Goal: Information Seeking & Learning: Learn about a topic

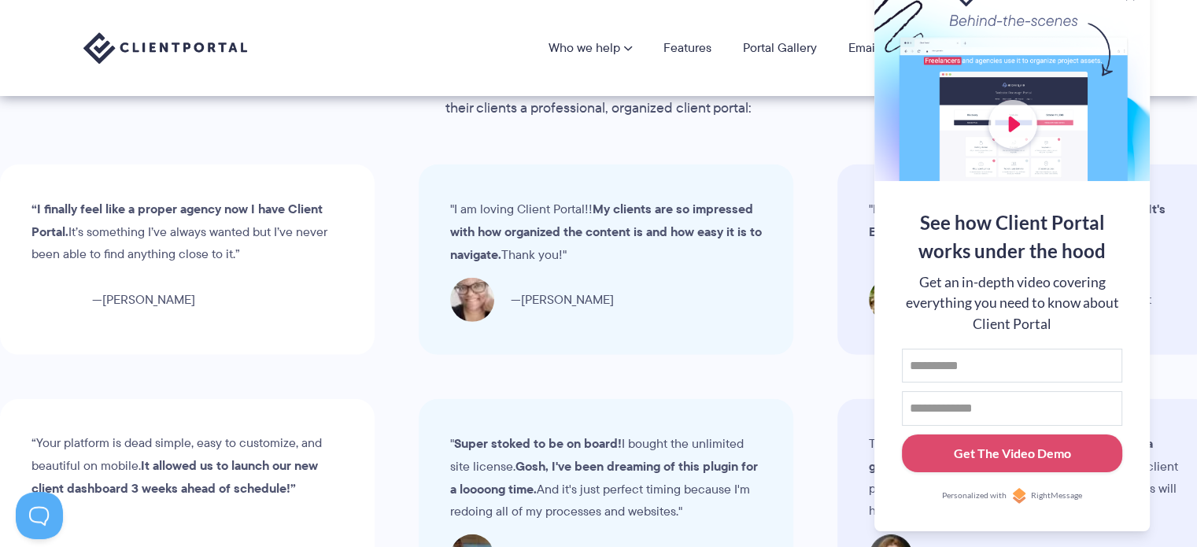
scroll to position [4470, 0]
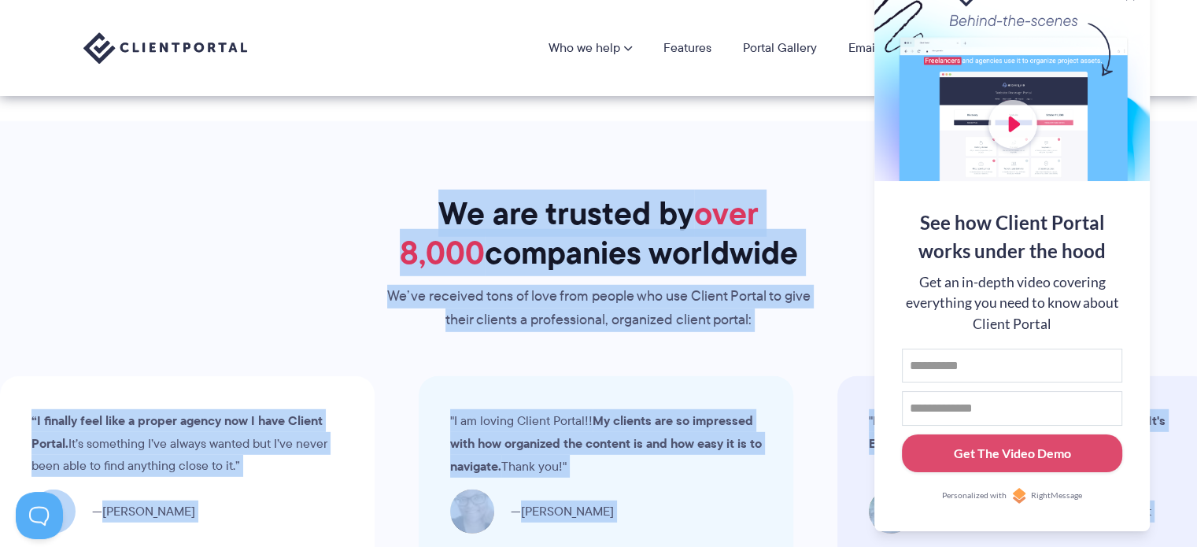
drag, startPoint x: 922, startPoint y: 31, endPoint x: 850, endPoint y: 100, distance: 100.2
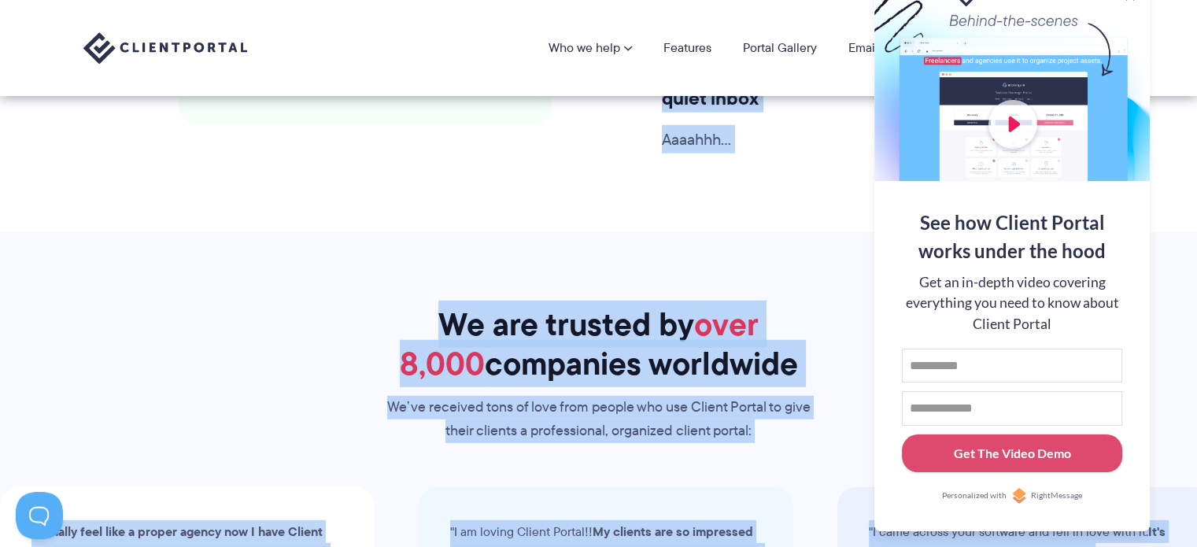
scroll to position [3998, 0]
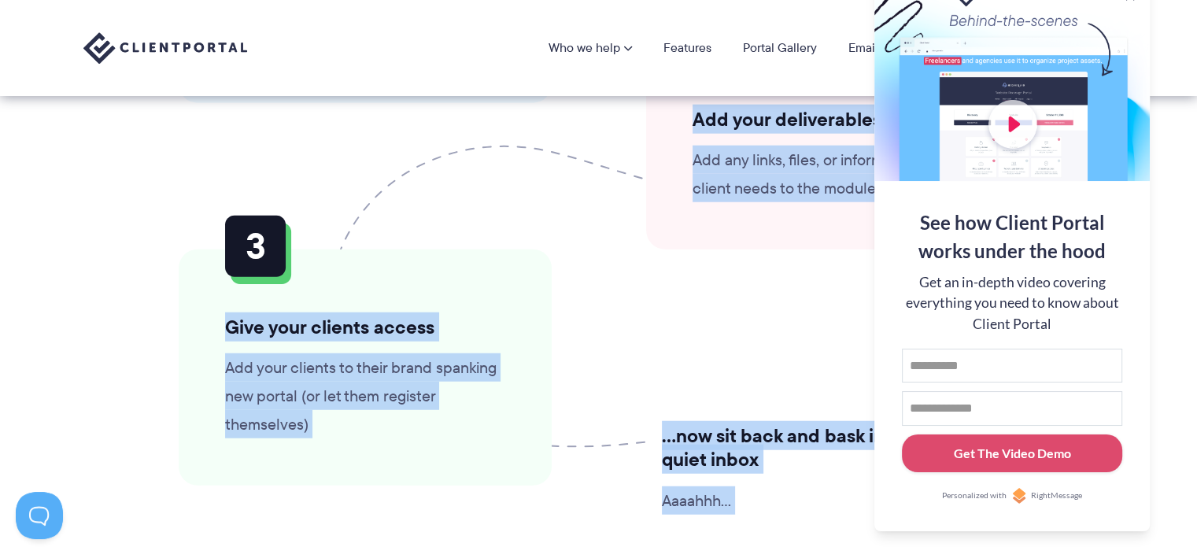
click at [76, 239] on section "Getting set up is as easy as 1, 2, 3 No experience in tech? No problem. Anyone …" at bounding box center [598, 108] width 1197 height 969
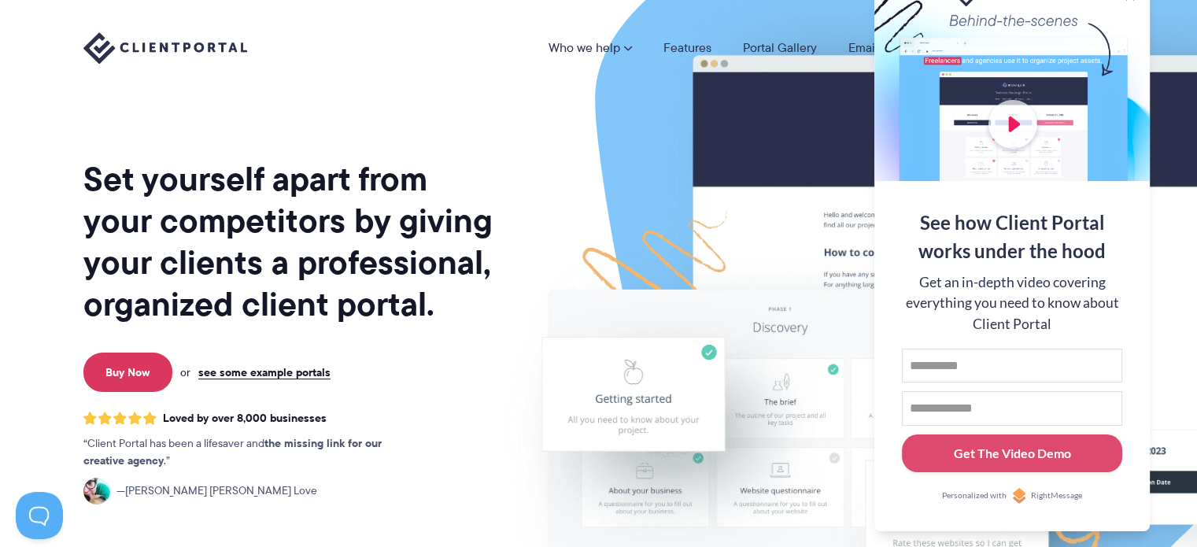
scroll to position [157, 0]
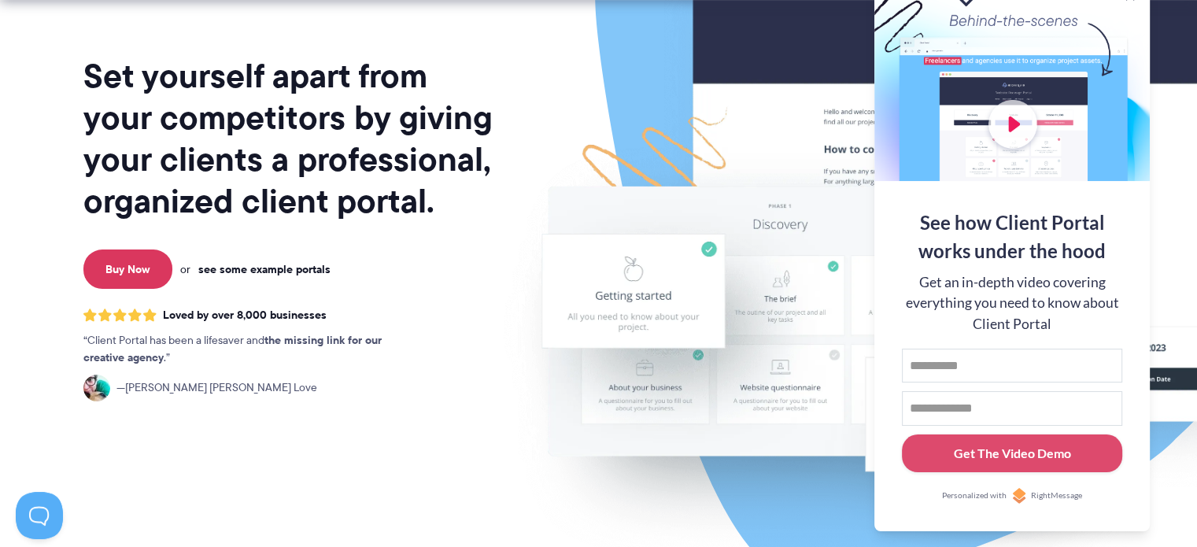
click at [255, 266] on link "see some example portals" at bounding box center [264, 269] width 132 height 14
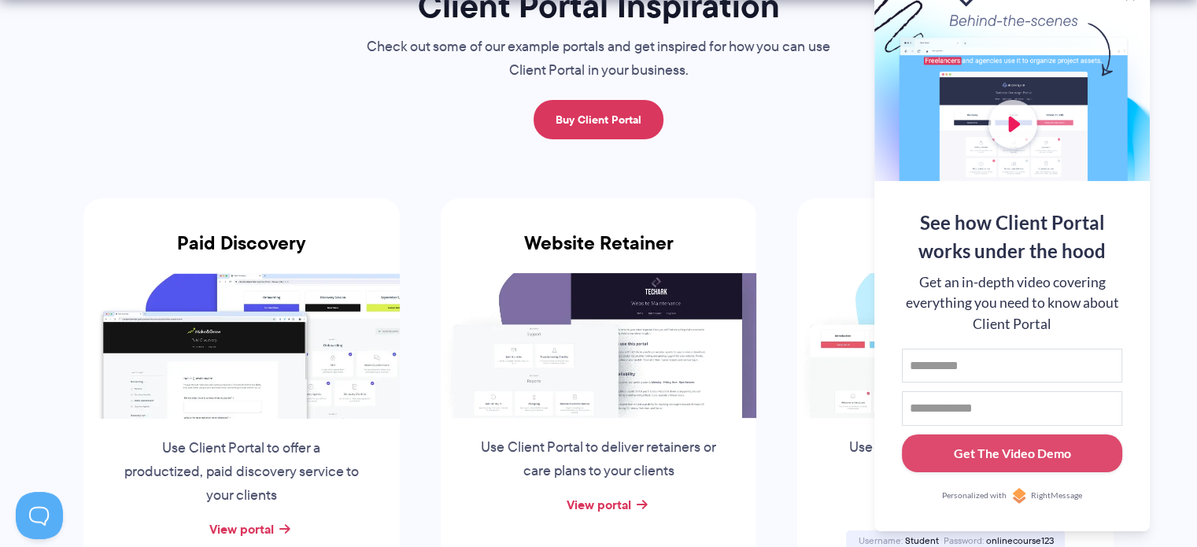
scroll to position [236, 0]
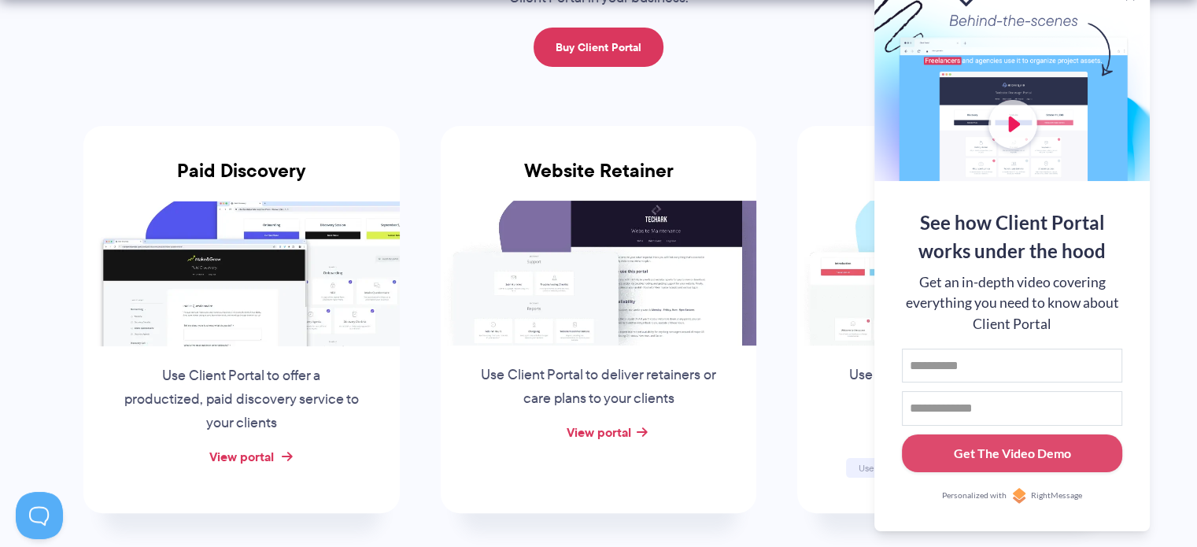
click at [237, 459] on link "View portal" at bounding box center [241, 456] width 65 height 19
click at [852, 310] on img at bounding box center [955, 273] width 316 height 145
